Goal: Complete application form

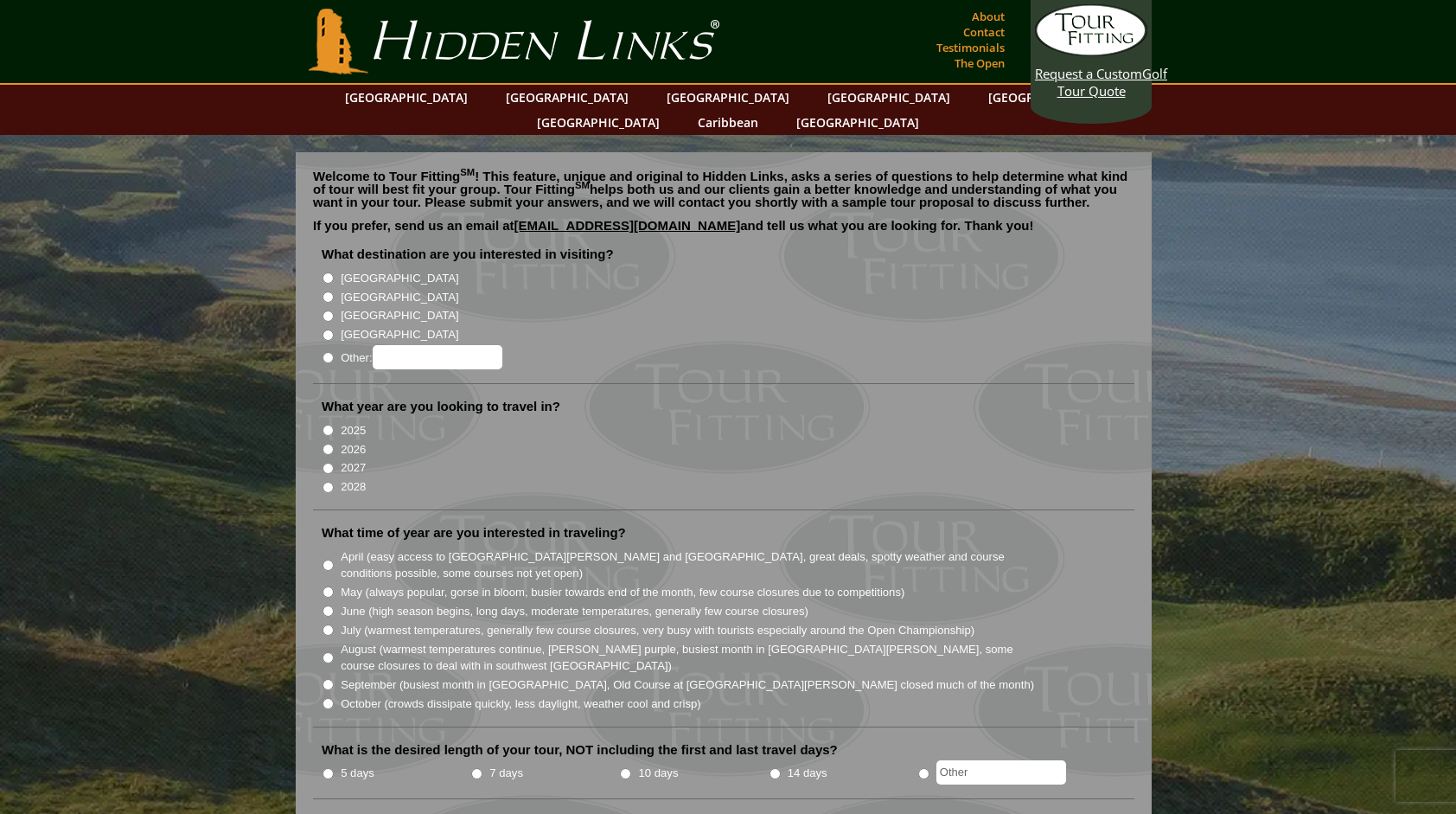
click at [327, 272] on input "[GEOGRAPHIC_DATA]" at bounding box center [328, 277] width 11 height 11
radio input "true"
click at [329, 291] on input "[GEOGRAPHIC_DATA]" at bounding box center [328, 296] width 11 height 11
radio input "true"
click at [328, 272] on input "[GEOGRAPHIC_DATA]" at bounding box center [328, 277] width 11 height 11
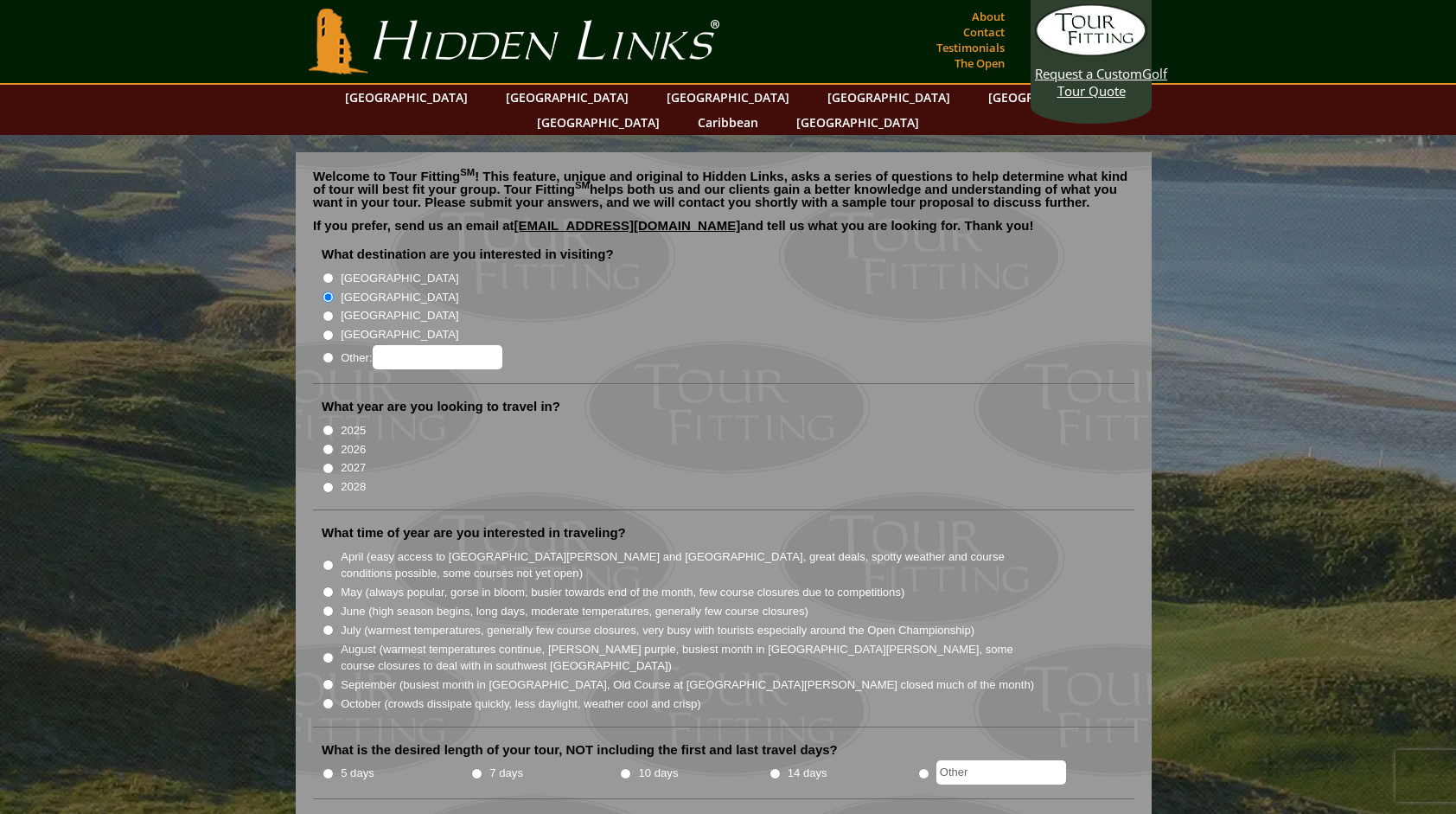
radio input "true"
click at [328, 291] on input "[GEOGRAPHIC_DATA]" at bounding box center [328, 296] width 11 height 11
radio input "true"
